Goal: Transaction & Acquisition: Purchase product/service

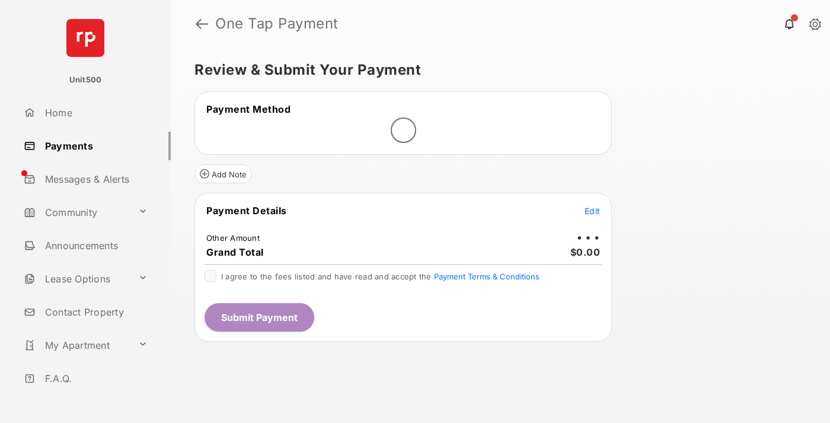
click at [592, 210] on span "Edit" at bounding box center [591, 211] width 15 height 10
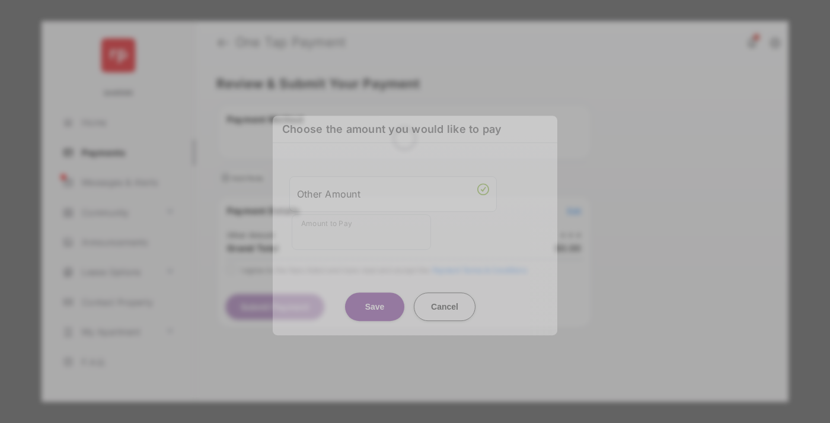
click at [393, 191] on div "Other Amount" at bounding box center [393, 194] width 192 height 20
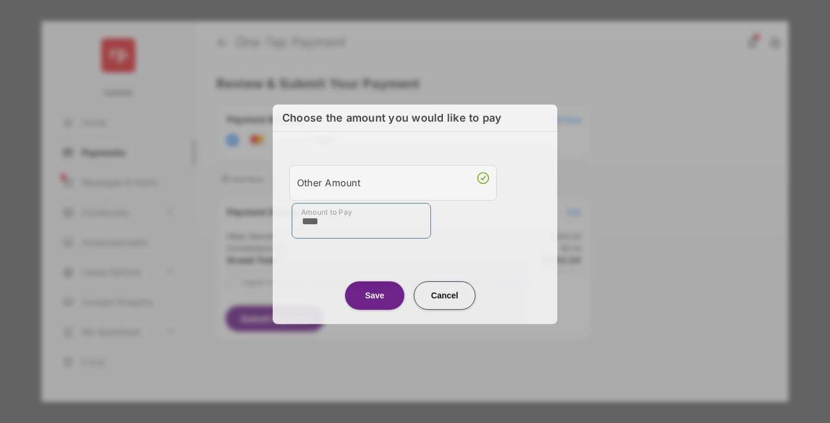
type input "****"
click at [375, 295] on button "Save" at bounding box center [374, 295] width 59 height 28
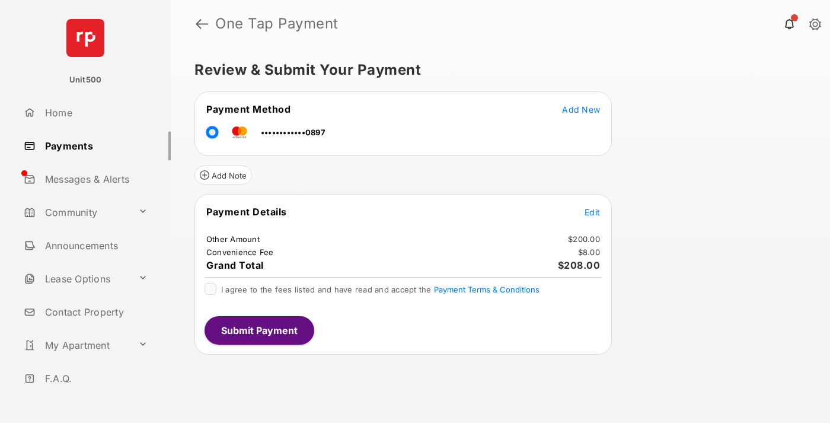
click at [592, 212] on span "Edit" at bounding box center [591, 212] width 15 height 10
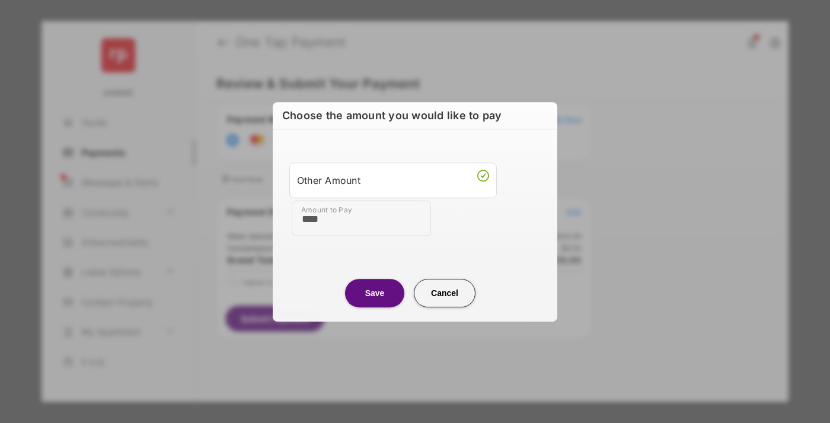
click at [375, 292] on button "Save" at bounding box center [374, 293] width 59 height 28
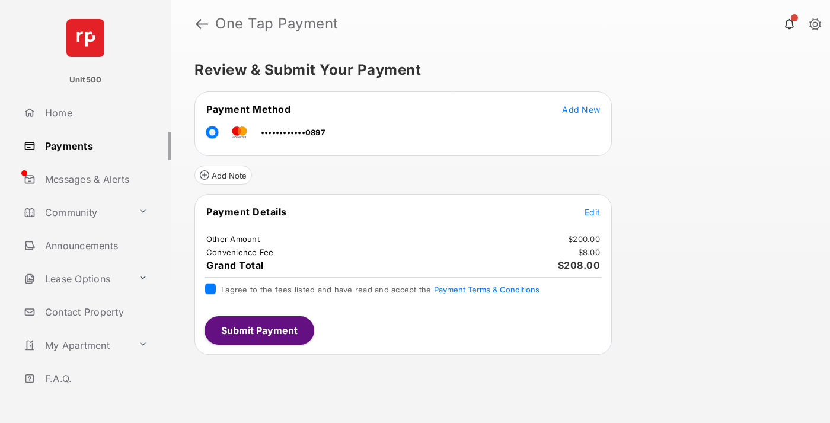
click at [258, 330] on button "Submit Payment" at bounding box center [259, 330] width 110 height 28
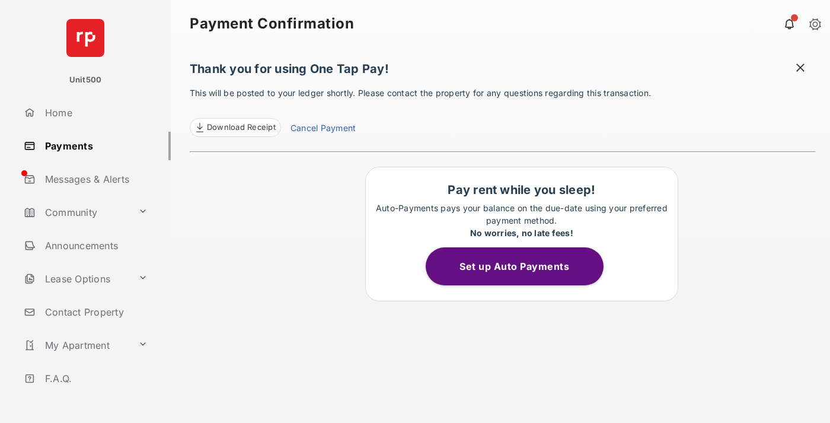
click at [800, 69] on span at bounding box center [800, 69] width 12 height 15
